Goal: Find specific page/section: Find specific page/section

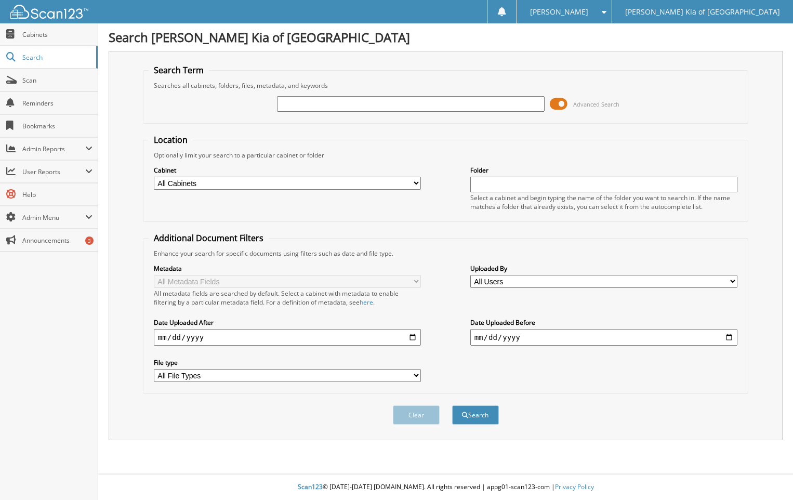
click at [374, 101] on input "text" at bounding box center [410, 104] width 267 height 16
type input "29728"
click at [415, 184] on select "All Cabinets ACCOUNTS PAYABLE BANK STATEMENTS CAR DEALS END OF DAY FACTORIES FL…" at bounding box center [287, 183] width 267 height 13
select select "16027"
click at [154, 177] on select "All Cabinets ACCOUNTS PAYABLE BANK STATEMENTS CAR DEALS END OF DAY FACTORIES FL…" at bounding box center [287, 183] width 267 height 13
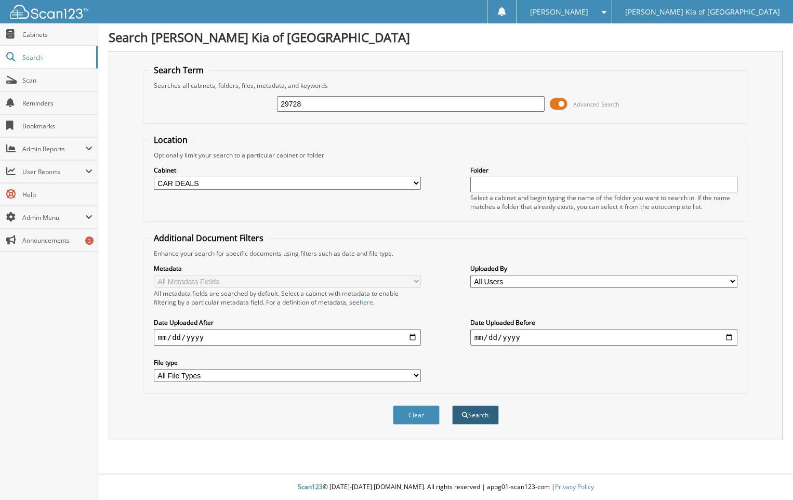
click at [476, 418] on button "Search" at bounding box center [475, 414] width 47 height 19
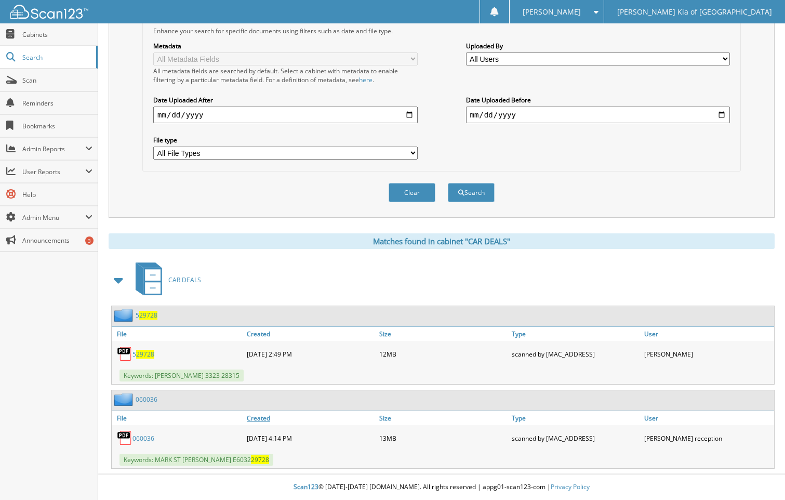
scroll to position [223, 0]
click at [151, 398] on link "060036" at bounding box center [147, 399] width 22 height 9
